Goal: Task Accomplishment & Management: Manage account settings

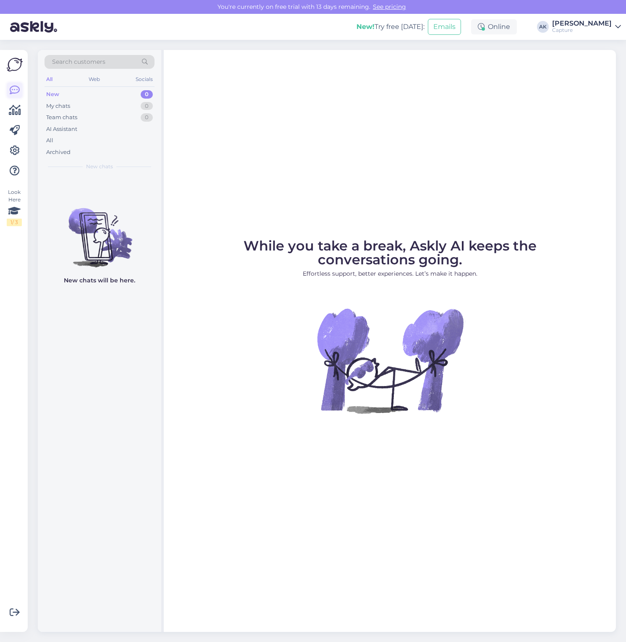
click at [18, 92] on icon at bounding box center [15, 90] width 10 height 10
click at [461, 31] on button "Emails" at bounding box center [444, 27] width 33 height 16
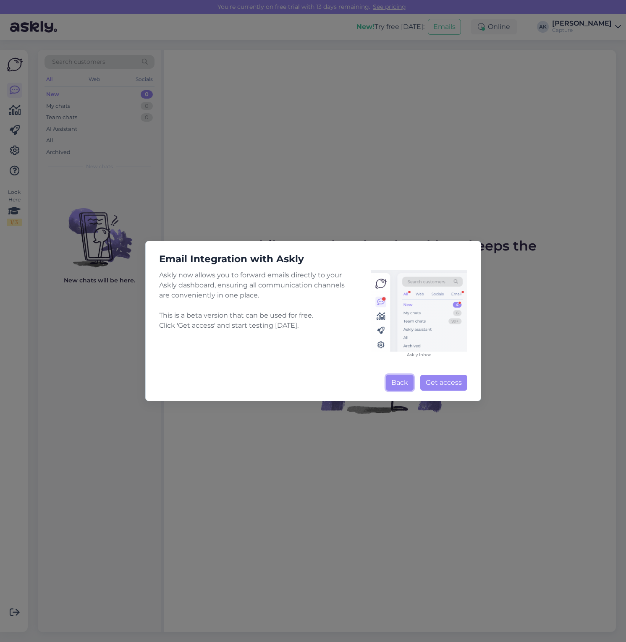
click at [394, 382] on button "Back" at bounding box center [400, 383] width 28 height 16
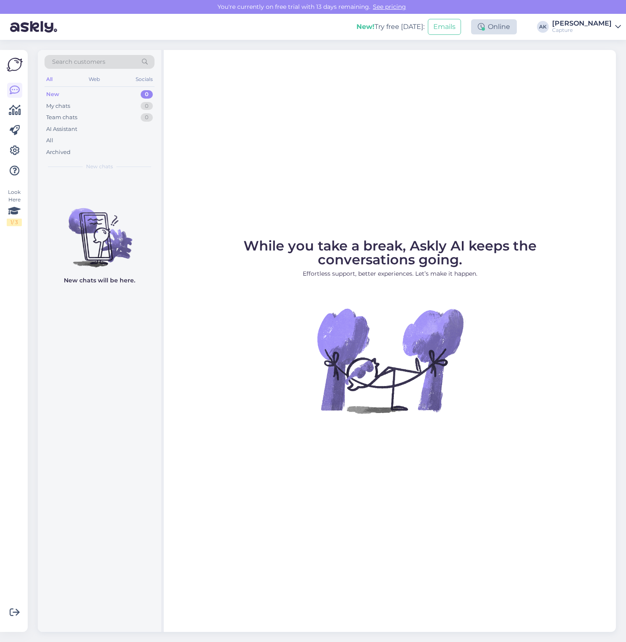
click at [514, 27] on div "Online" at bounding box center [494, 26] width 46 height 15
click at [582, 29] on div "Capture" at bounding box center [582, 30] width 60 height 7
click at [582, 27] on div "Capture" at bounding box center [582, 30] width 60 height 7
click at [566, 36] on div "New! Try free [DATE]: Emails Online Take timed break 15 mins 30 mins 1 hour 1.5…" at bounding box center [313, 27] width 626 height 26
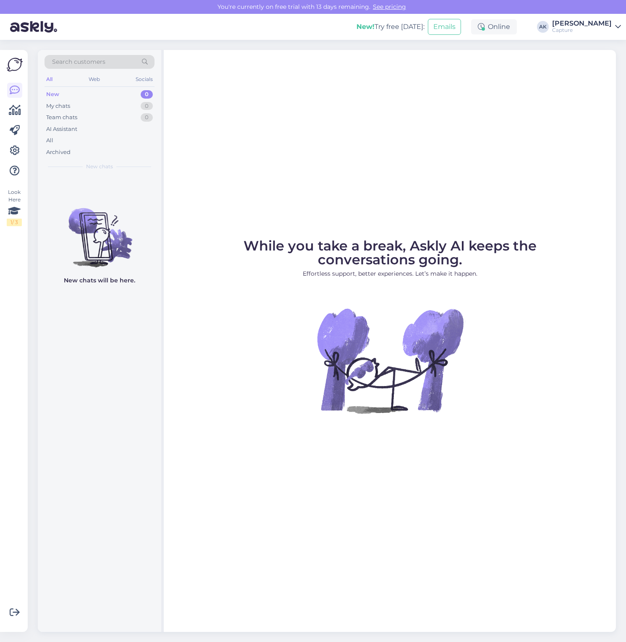
click at [568, 31] on div "Capture" at bounding box center [582, 30] width 60 height 7
drag, startPoint x: 555, startPoint y: 48, endPoint x: 548, endPoint y: 45, distance: 7.3
click at [555, 48] on span "Capture" at bounding box center [551, 46] width 52 height 13
click at [548, 45] on span "Capture" at bounding box center [551, 46] width 52 height 13
click at [565, 69] on link "Add chat to more domains" at bounding box center [569, 70] width 103 height 15
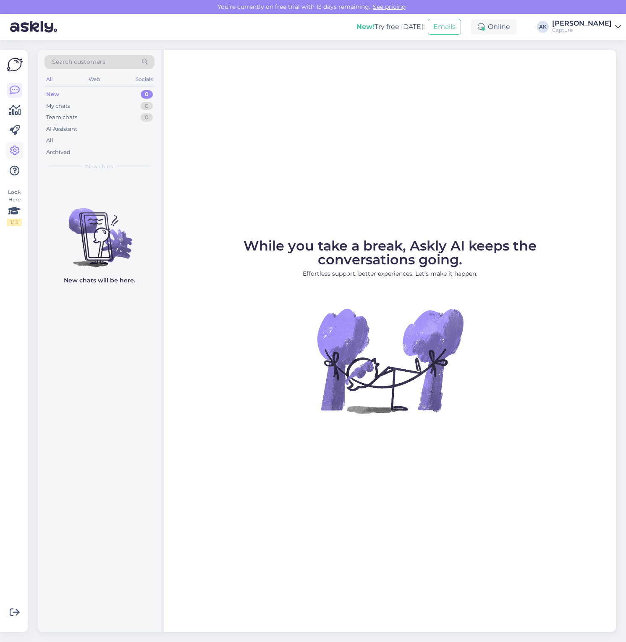
click at [13, 144] on link at bounding box center [14, 150] width 15 height 15
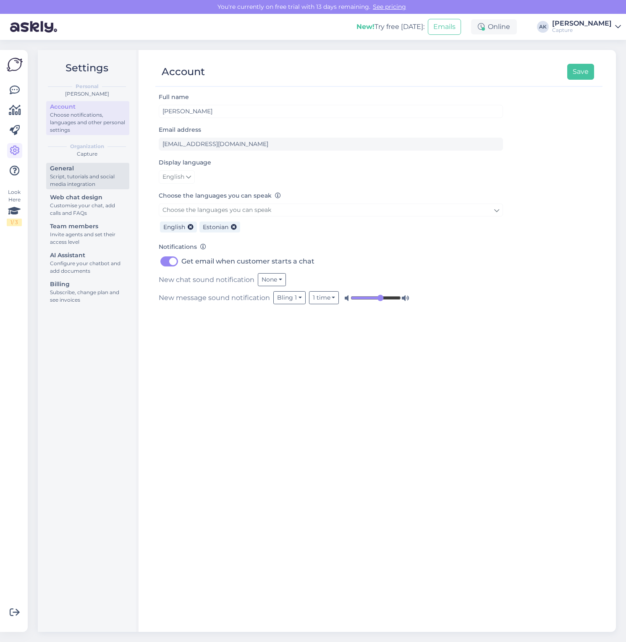
click at [86, 183] on div "Script, tutorials and social media integration" at bounding box center [88, 180] width 76 height 15
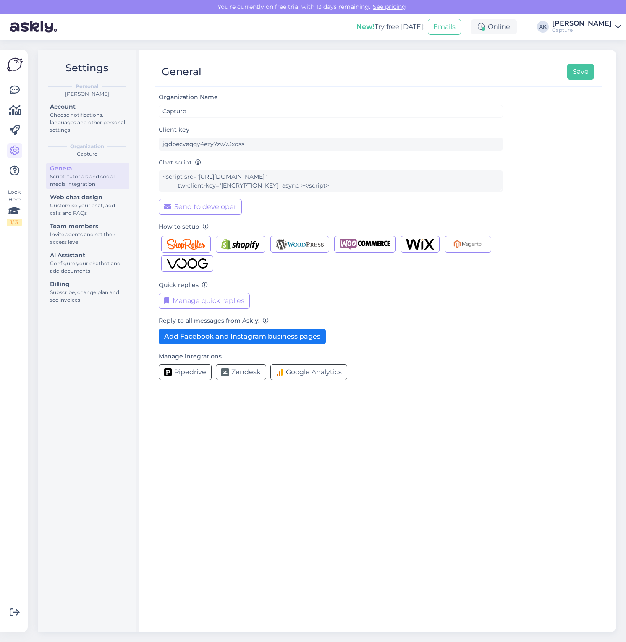
click at [149, 172] on div "General Save Organization Name Capture Client key jgdpecvaqqy4ezy7zw73xqss Chat…" at bounding box center [379, 341] width 474 height 582
click at [33, 59] on div "Settings Personal Andri Koolme Account Choose notifications, languages and othe…" at bounding box center [329, 341] width 593 height 603
click at [13, 64] on img at bounding box center [15, 65] width 16 height 16
click at [13, 86] on icon at bounding box center [15, 90] width 10 height 10
